Goal: Task Accomplishment & Management: Complete application form

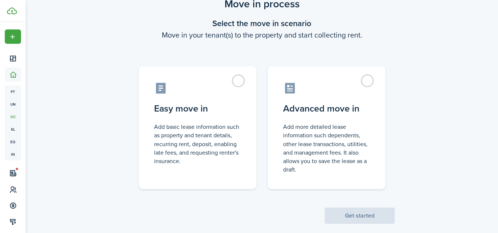
scroll to position [36, 0]
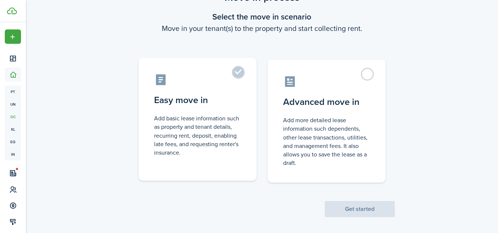
click at [239, 75] on label "Easy move in Add basic lease information such as property and tenant details, r…" at bounding box center [197, 119] width 118 height 123
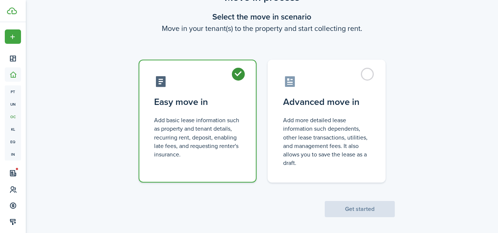
radio input "true"
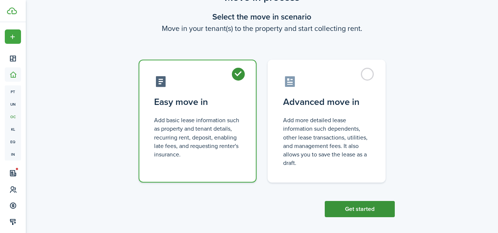
click at [355, 209] on button "Get started" at bounding box center [359, 209] width 70 height 16
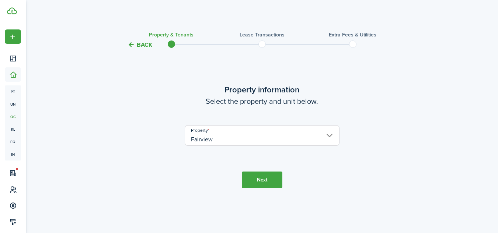
click at [329, 136] on input "Fairview" at bounding box center [262, 135] width 155 height 21
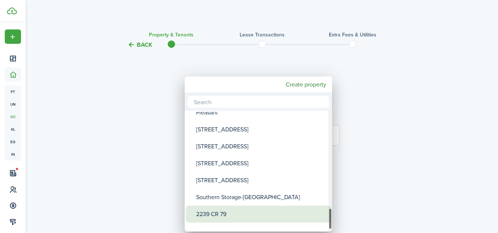
drag, startPoint x: 329, startPoint y: 119, endPoint x: 327, endPoint y: 217, distance: 98.7
click at [327, 217] on mbsc-scrollview-base "39 [GEOGRAPHIC_DATA] 40 Fallowfield 10278 GHG 7799 CR 46 [GEOGRAPHIC_DATA] 588 …" at bounding box center [258, 171] width 147 height 119
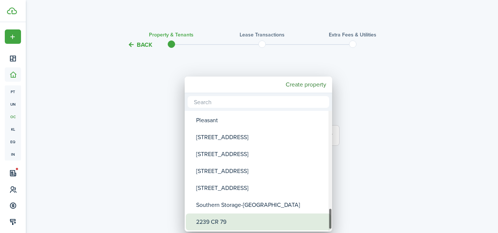
click at [296, 220] on div "2239 CR 79" at bounding box center [261, 222] width 130 height 17
type input "2239 CR 79"
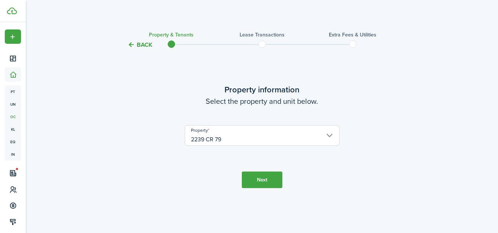
click at [268, 178] on button "Next" at bounding box center [262, 180] width 41 height 17
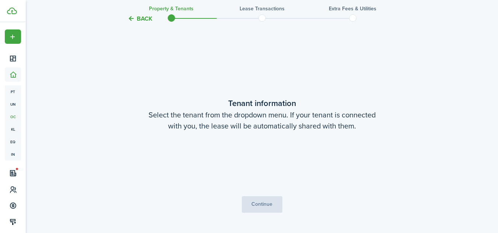
scroll to position [184, 0]
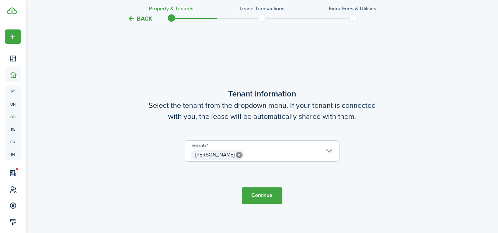
click at [265, 198] on button "Continue" at bounding box center [262, 195] width 41 height 17
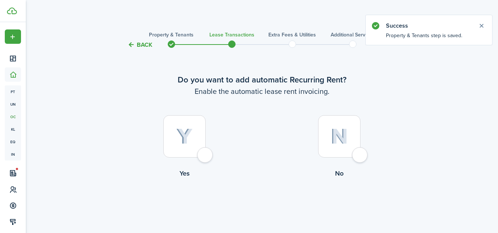
click at [203, 156] on div at bounding box center [184, 136] width 42 height 42
radio input "true"
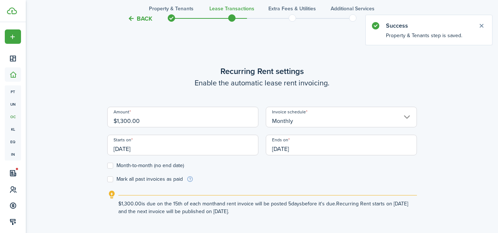
scroll to position [203, 0]
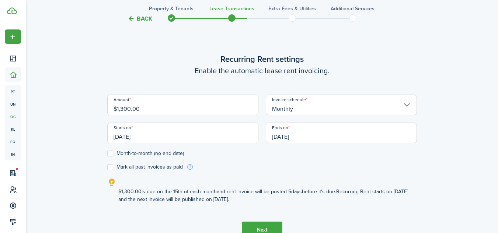
drag, startPoint x: 153, startPoint y: 108, endPoint x: 82, endPoint y: 106, distance: 71.5
click at [82, 106] on div "Back Property & Tenants Lease Transactions Extra fees & Utilities Additional Se…" at bounding box center [261, 42] width 427 height 439
click at [175, 136] on input "[DATE]" at bounding box center [182, 133] width 151 height 21
type input "$1,400.00"
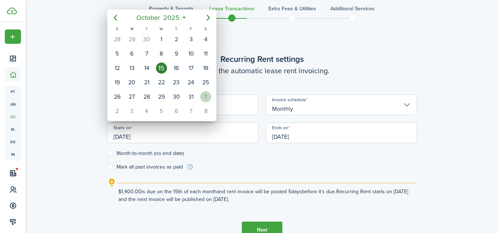
click at [207, 95] on div "1" at bounding box center [205, 96] width 11 height 11
type input "[DATE]"
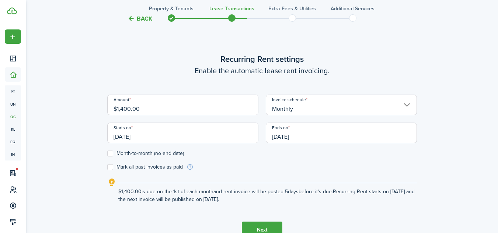
scroll to position [0, 0]
click at [319, 139] on input "[DATE]" at bounding box center [341, 133] width 151 height 21
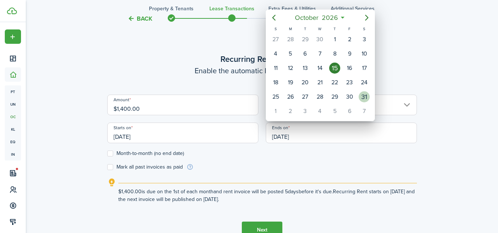
click at [364, 96] on div "31" at bounding box center [363, 96] width 11 height 11
type input "[DATE]"
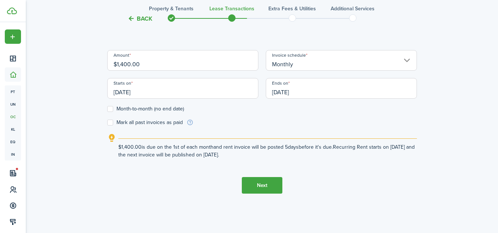
scroll to position [252, 0]
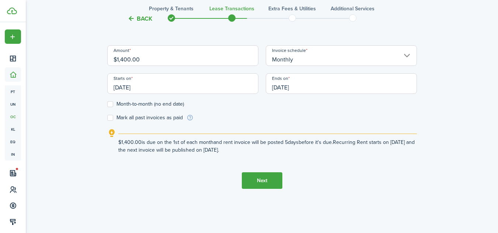
click at [264, 179] on button "Next" at bounding box center [262, 180] width 41 height 17
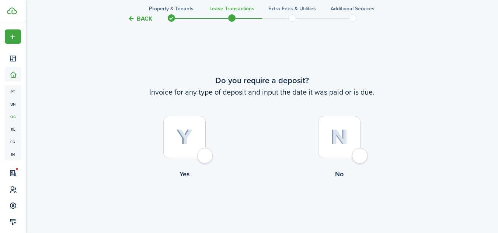
scroll to position [436, 0]
click at [202, 155] on div at bounding box center [184, 137] width 42 height 42
radio input "true"
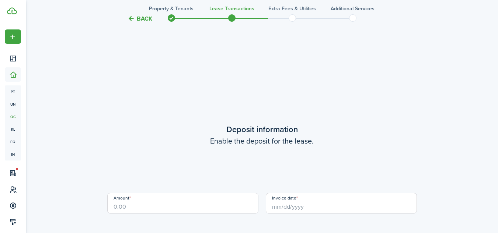
scroll to position [669, 0]
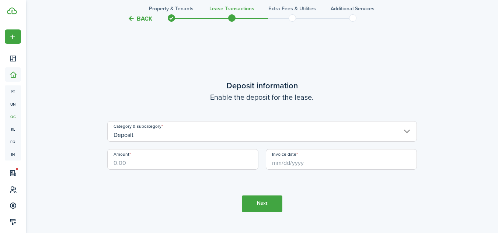
click at [207, 136] on input "Deposit" at bounding box center [261, 131] width 309 height 21
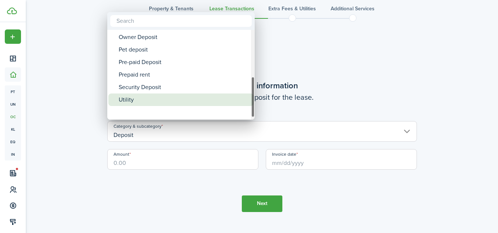
drag, startPoint x: 253, startPoint y: 45, endPoint x: 246, endPoint y: 100, distance: 55.0
click at [246, 100] on mbsc-scrollview-base "Deposit Deposit Cleaning Deposit Deposit Interest Gym & Facility Holding Key La…" at bounding box center [180, 75] width 147 height 88
click at [234, 98] on div "Security Deposit" at bounding box center [184, 100] width 130 height 13
type input "Deposit / Security Deposit"
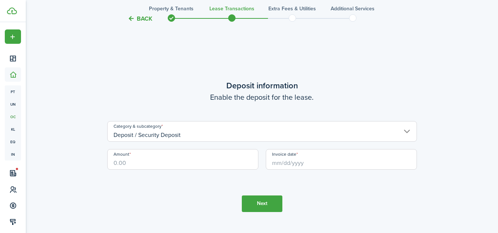
click at [181, 159] on input "Amount" at bounding box center [182, 159] width 151 height 21
click at [306, 161] on input "Invoice date" at bounding box center [341, 159] width 151 height 21
type input "$1,400.00"
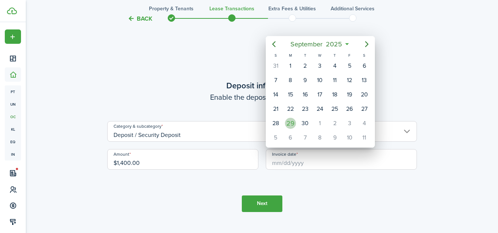
click at [290, 124] on div "29" at bounding box center [290, 123] width 11 height 11
type input "[DATE]"
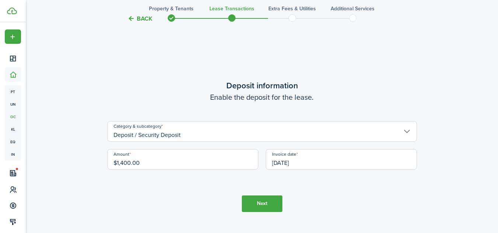
click at [267, 203] on button "Next" at bounding box center [262, 204] width 41 height 17
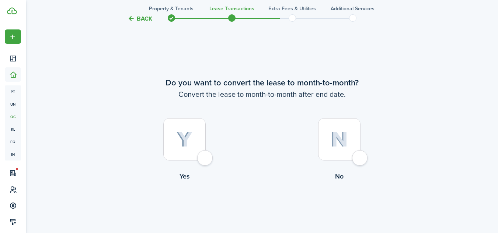
scroll to position [902, 0]
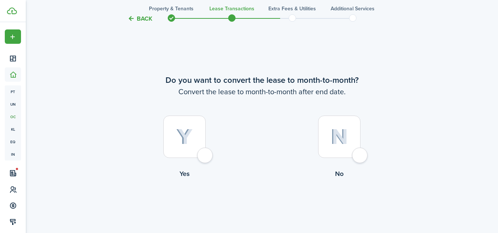
click at [206, 156] on div at bounding box center [184, 137] width 42 height 42
radio input "true"
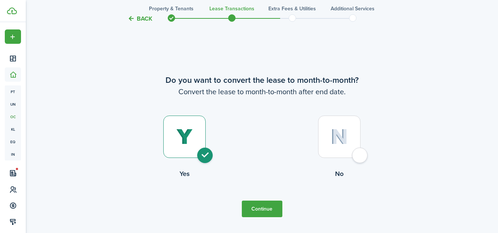
click at [256, 208] on button "Continue" at bounding box center [262, 209] width 41 height 17
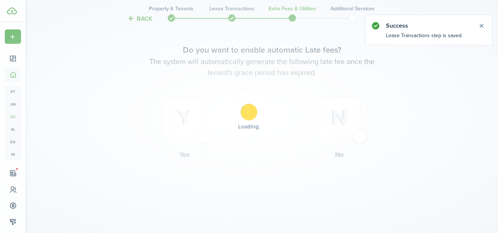
scroll to position [0, 0]
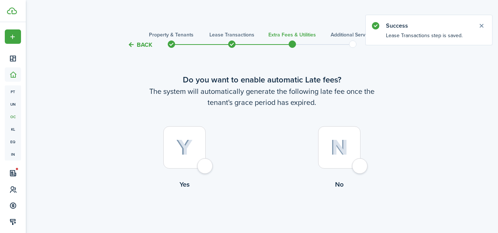
click at [206, 166] on div at bounding box center [184, 147] width 42 height 42
radio input "true"
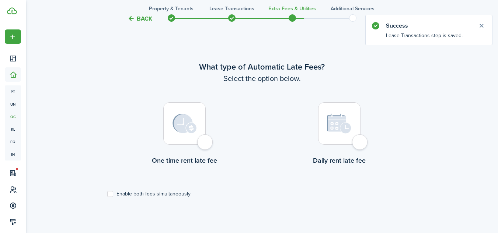
scroll to position [214, 0]
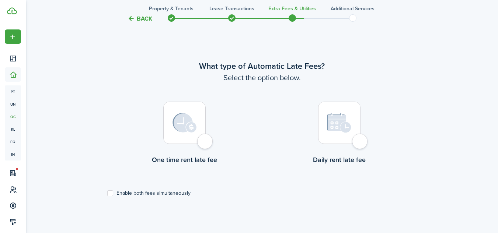
click at [113, 193] on label "Enable both fees simultaneously" at bounding box center [148, 193] width 83 height 6
click at [107, 193] on input "Enable both fees simultaneously" at bounding box center [107, 193] width 0 height 0
checkbox input "true"
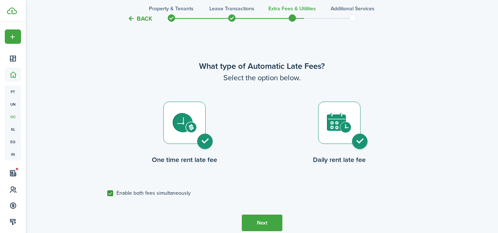
click at [261, 223] on button "Next" at bounding box center [262, 223] width 41 height 17
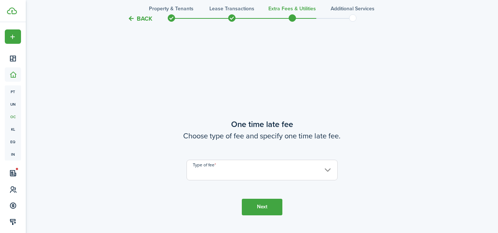
scroll to position [447, 0]
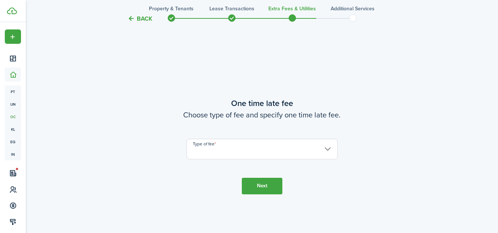
click at [327, 152] on input "Type of fee" at bounding box center [261, 149] width 151 height 21
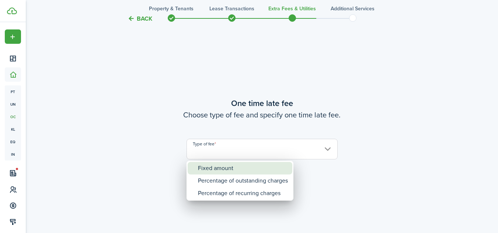
click at [256, 165] on div "Fixed amount" at bounding box center [243, 168] width 90 height 13
type input "Fixed amount"
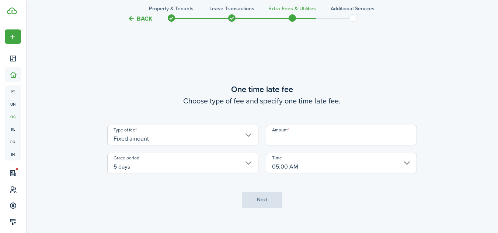
click at [295, 140] on input "Amount" at bounding box center [341, 135] width 151 height 21
click at [294, 135] on input "Amount" at bounding box center [341, 135] width 151 height 21
type input "$50.00"
click at [260, 203] on button "Next" at bounding box center [262, 200] width 41 height 17
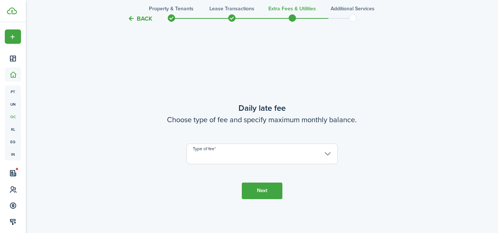
scroll to position [680, 0]
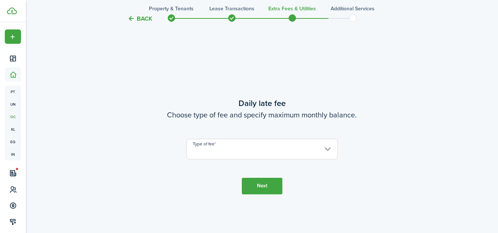
click at [295, 147] on input "Type of fee" at bounding box center [261, 149] width 151 height 21
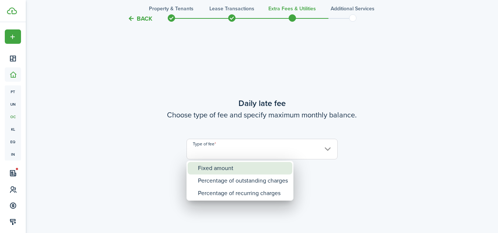
click at [248, 171] on div "Fixed amount" at bounding box center [243, 168] width 90 height 13
type input "Fixed amount"
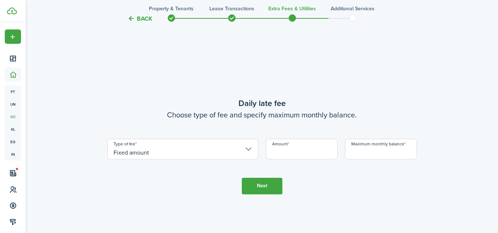
click at [289, 152] on input "Amount" at bounding box center [302, 149] width 72 height 21
type input "$5.00"
click at [369, 154] on input "Maximum monthly balance" at bounding box center [381, 149] width 72 height 21
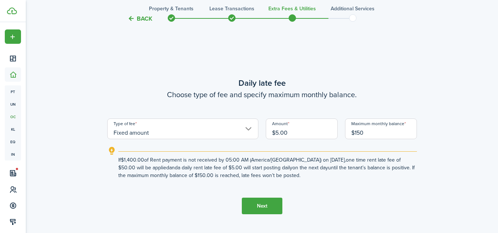
type input "$150.00"
click at [264, 206] on button "Next" at bounding box center [262, 206] width 41 height 17
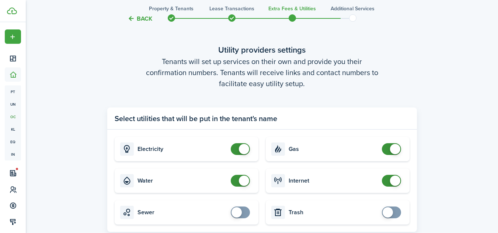
scroll to position [982, 0]
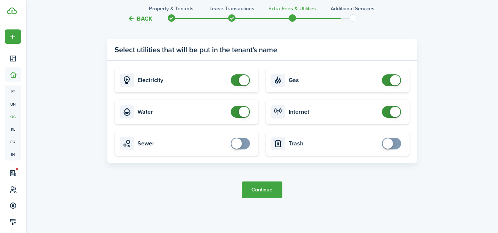
checkbox input "true"
click at [387, 147] on span at bounding box center [387, 143] width 10 height 10
click at [260, 189] on button "Continue" at bounding box center [262, 190] width 41 height 17
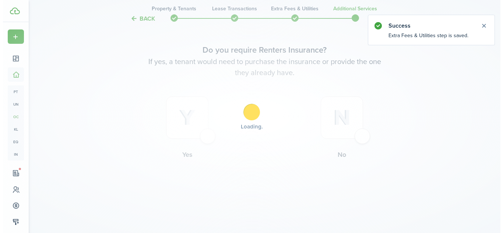
scroll to position [0, 0]
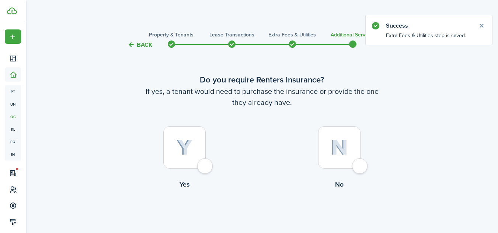
click at [360, 167] on div at bounding box center [339, 147] width 42 height 42
radio input "true"
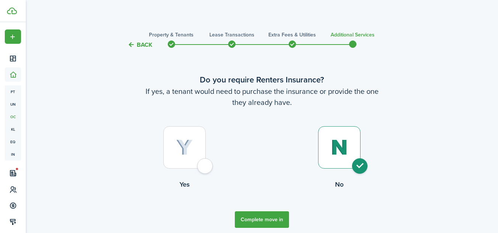
click at [268, 218] on button "Complete move in" at bounding box center [262, 219] width 54 height 17
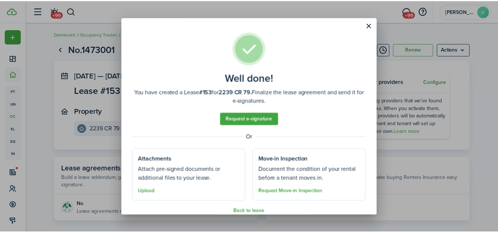
scroll to position [11, 0]
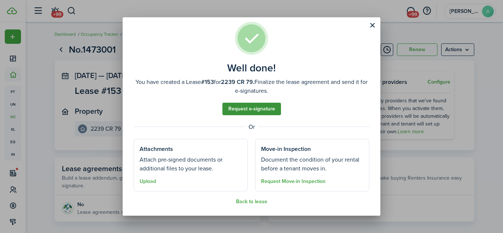
click at [251, 108] on link "Request e-signature" at bounding box center [251, 109] width 59 height 13
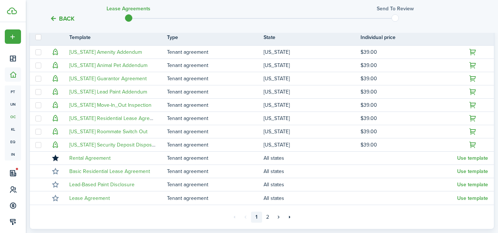
scroll to position [172, 0]
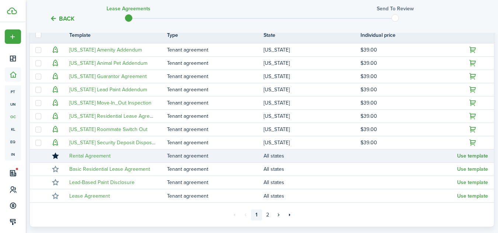
click at [473, 154] on button "Use template" at bounding box center [472, 156] width 31 height 6
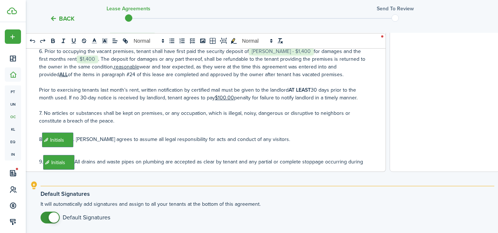
scroll to position [340, 0]
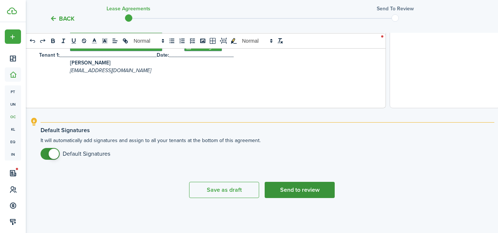
click at [288, 190] on button "Send to review" at bounding box center [299, 190] width 70 height 16
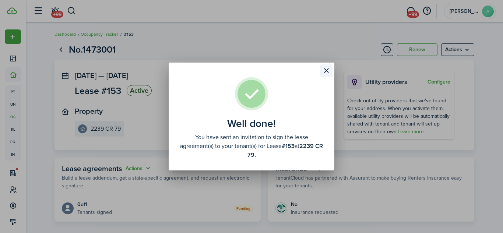
click at [325, 71] on button "Close modal" at bounding box center [326, 70] width 13 height 13
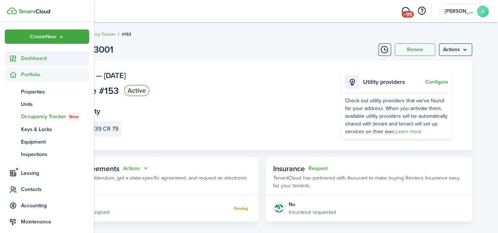
click at [29, 58] on span "Dashboard" at bounding box center [55, 59] width 68 height 8
